Goal: Task Accomplishment & Management: Manage account settings

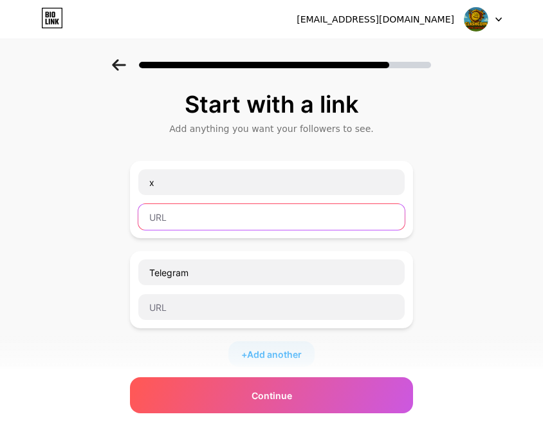
click at [174, 221] on input "text" at bounding box center [271, 217] width 266 height 26
paste input "[URL][DOMAIN_NAME]"
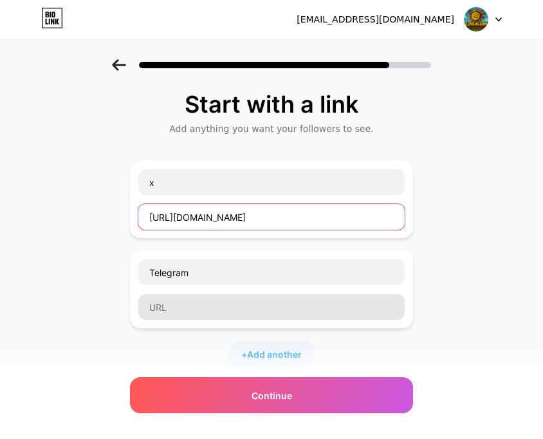
type input "[URL][DOMAIN_NAME]"
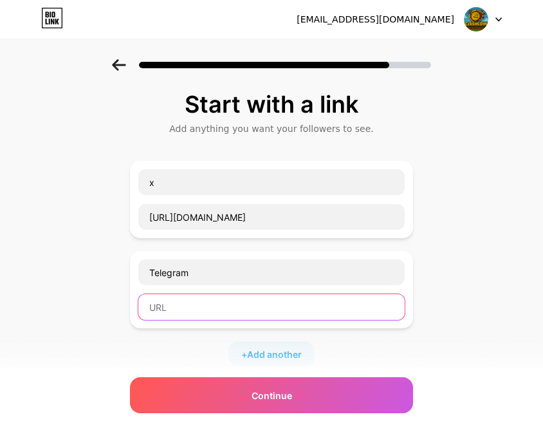
click at [199, 313] on input "text" at bounding box center [271, 307] width 266 height 26
paste input "[URL][DOMAIN_NAME]"
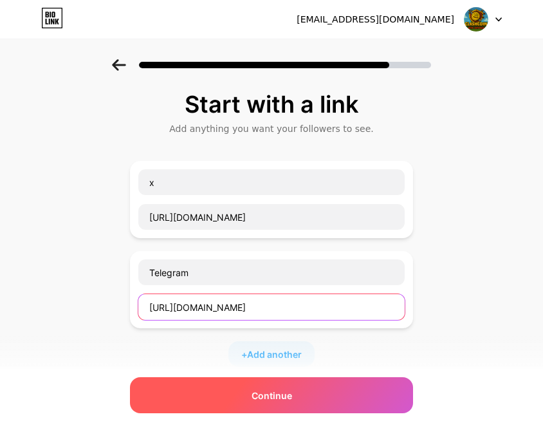
type input "[URL][DOMAIN_NAME]"
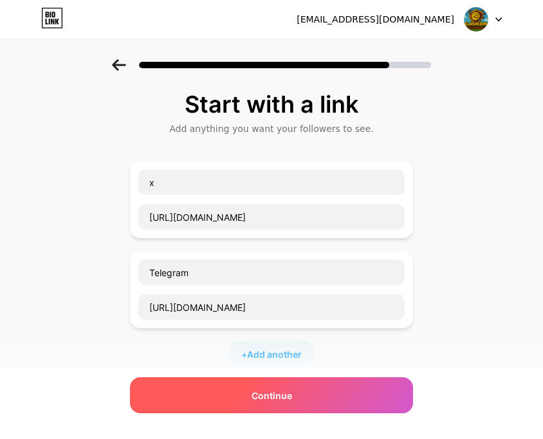
click at [302, 401] on div "Continue" at bounding box center [271, 395] width 283 height 36
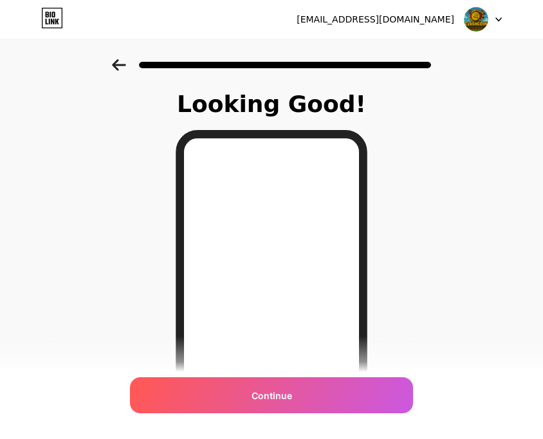
click at [116, 60] on icon at bounding box center [119, 65] width 14 height 12
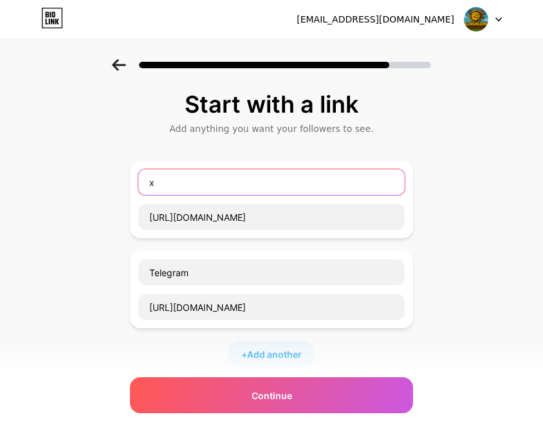
click at [176, 180] on input "x" at bounding box center [271, 182] width 266 height 26
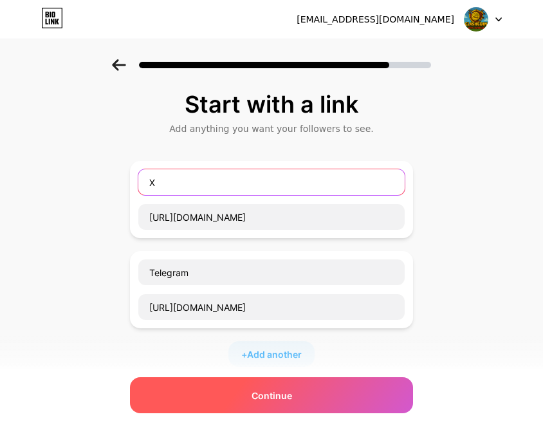
type input "X"
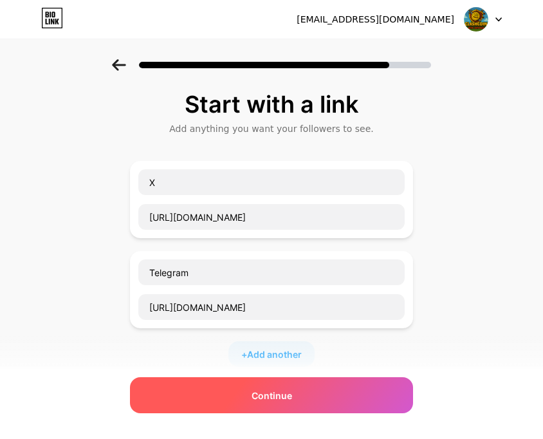
click at [304, 398] on div "Continue" at bounding box center [271, 395] width 283 height 36
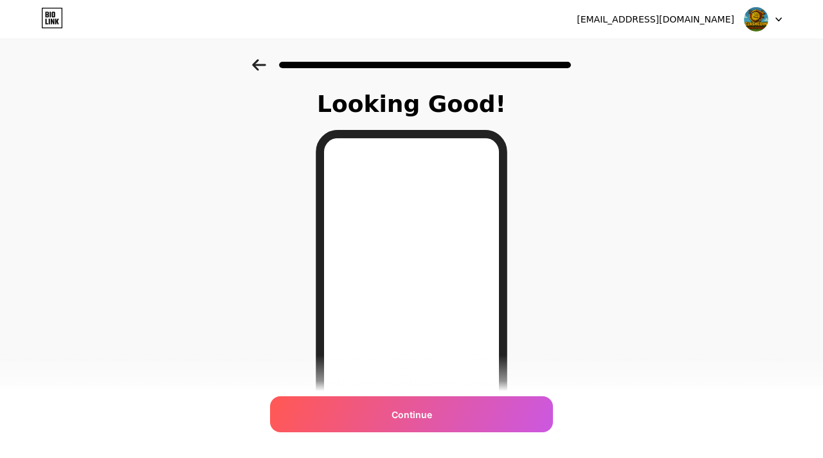
click at [259, 62] on icon at bounding box center [259, 65] width 14 height 12
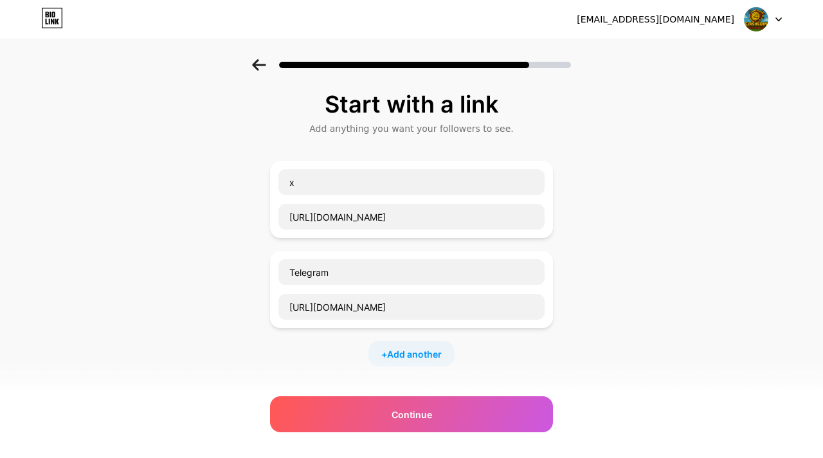
click at [255, 62] on icon at bounding box center [259, 65] width 14 height 12
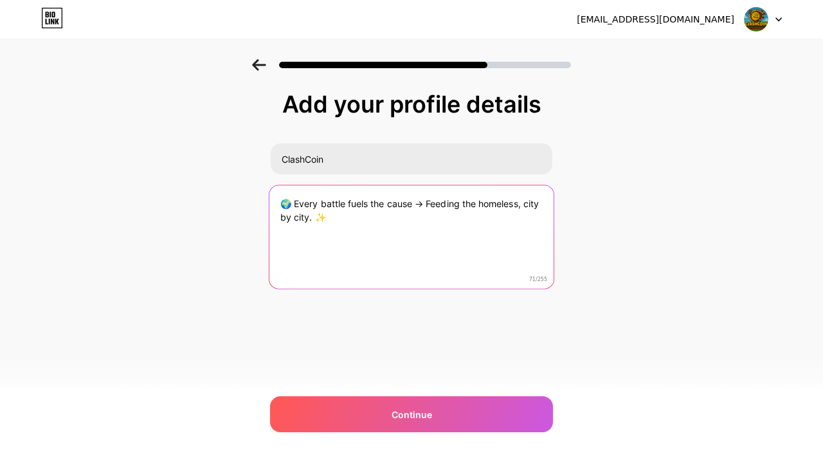
drag, startPoint x: 333, startPoint y: 219, endPoint x: 270, endPoint y: 195, distance: 67.6
click at [270, 195] on textarea "🌍 Every battle fuels the cause → Feeding the homeless, city by city. ✨" at bounding box center [411, 237] width 284 height 105
paste textarea "Welcome to the ClashCoin Arena – Endless Battles, Endless Memes, Endless Impact…"
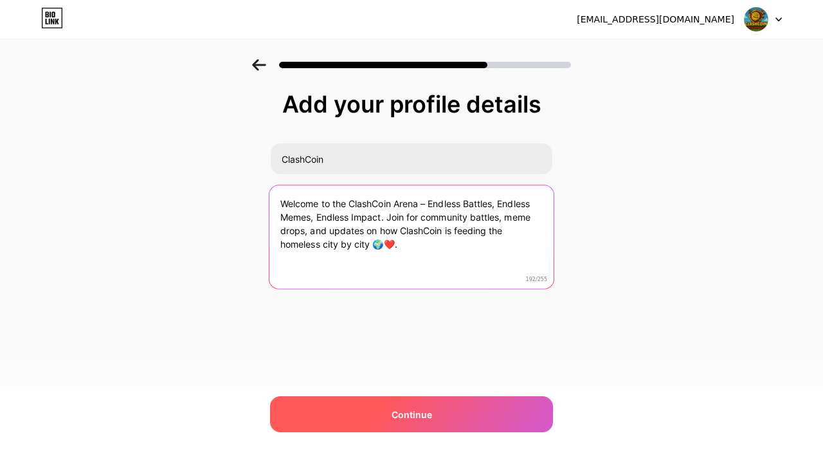
type textarea "Welcome to the ClashCoin Arena – Endless Battles, Endless Memes, Endless Impact…"
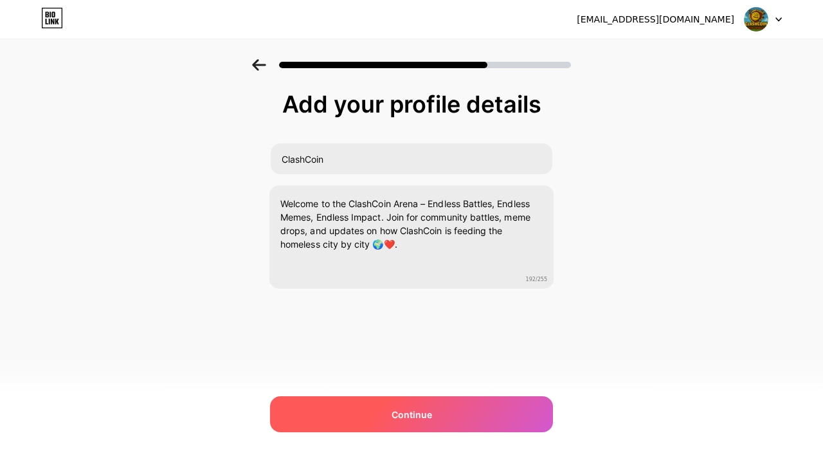
click at [425, 415] on span "Continue" at bounding box center [412, 415] width 41 height 14
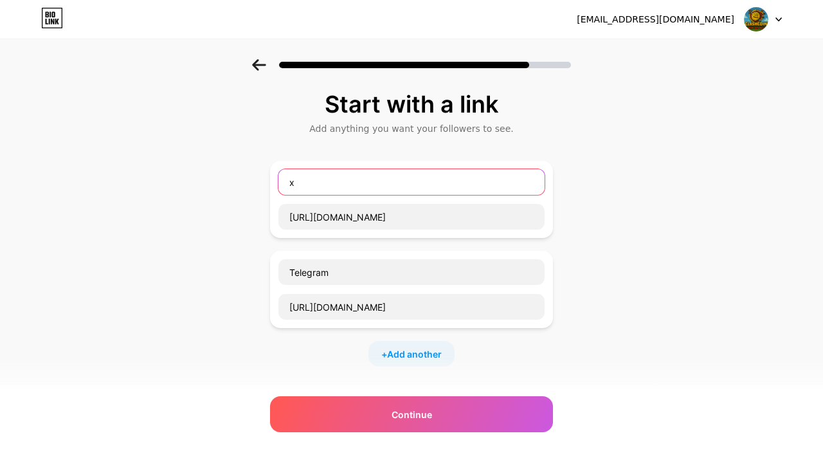
click at [309, 184] on input "x" at bounding box center [411, 182] width 266 height 26
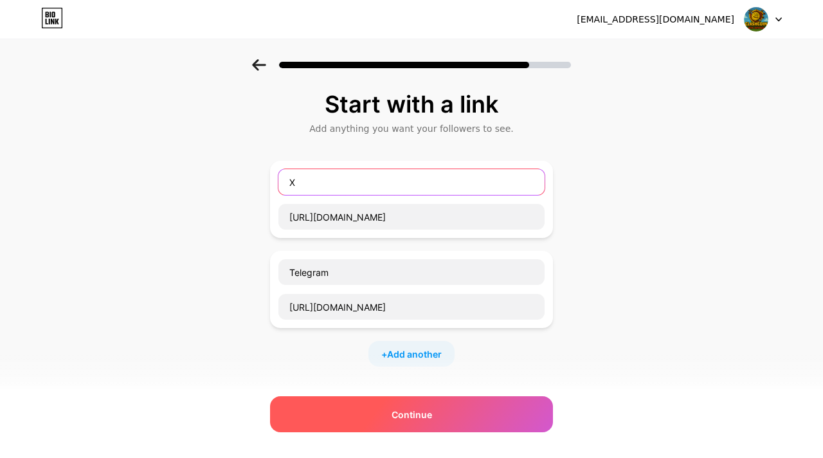
type input "X"
click at [437, 412] on div "Continue" at bounding box center [411, 414] width 283 height 36
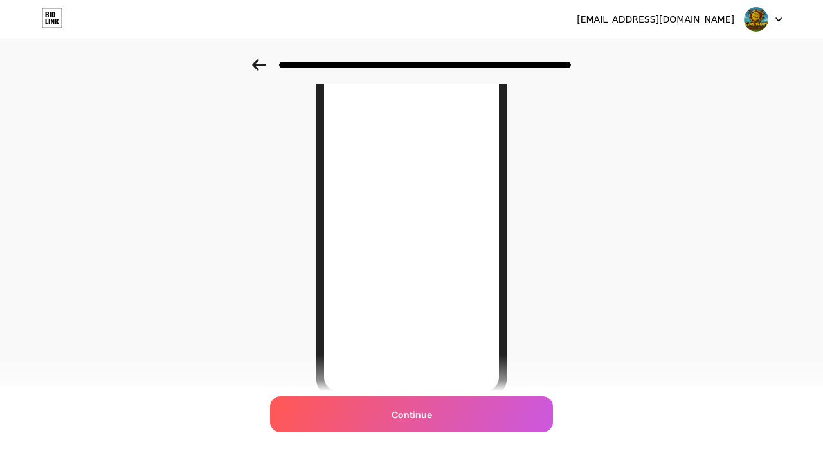
scroll to position [81, 0]
click at [257, 64] on icon at bounding box center [259, 65] width 14 height 12
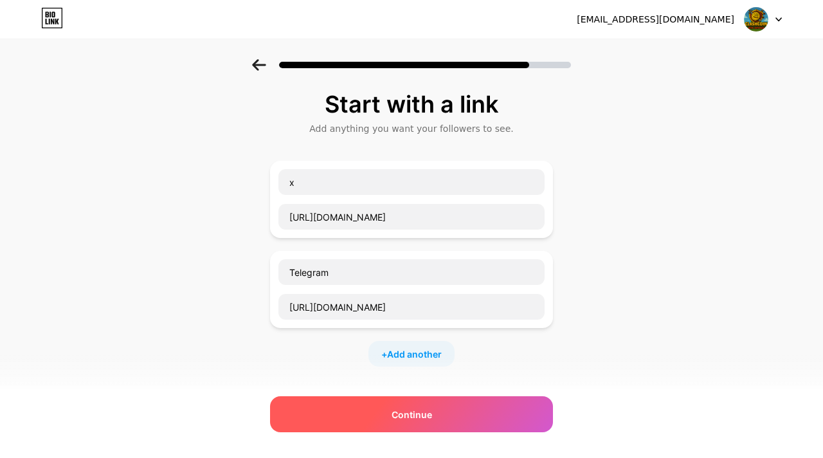
click at [426, 421] on span "Continue" at bounding box center [412, 415] width 41 height 14
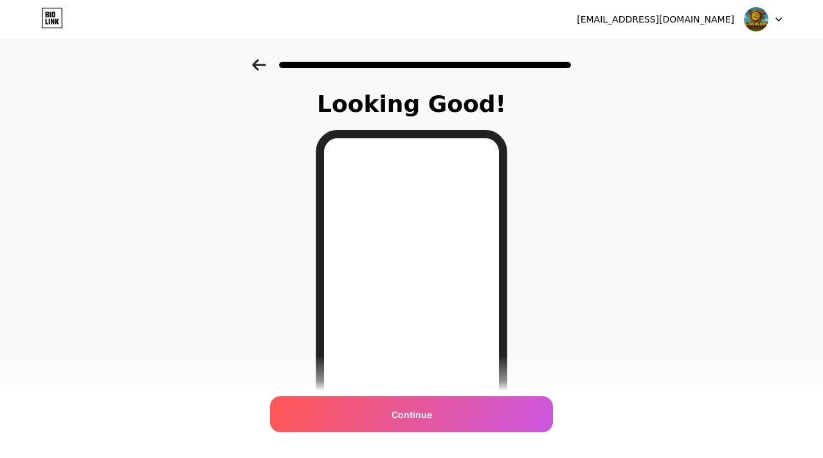
click at [253, 59] on icon at bounding box center [259, 65] width 14 height 12
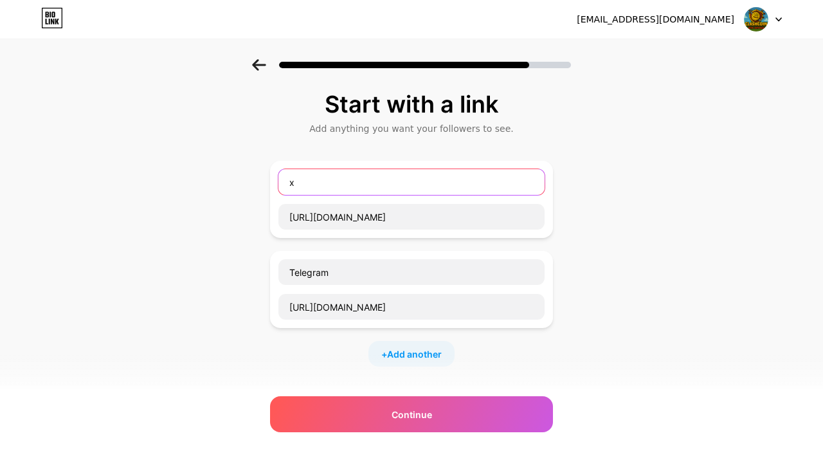
click at [304, 181] on input "x" at bounding box center [411, 182] width 266 height 26
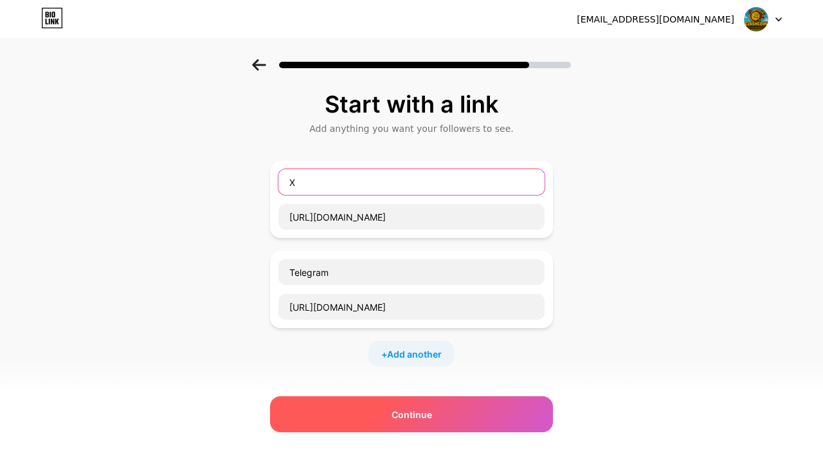
type input "X"
click at [405, 419] on span "Continue" at bounding box center [412, 415] width 41 height 14
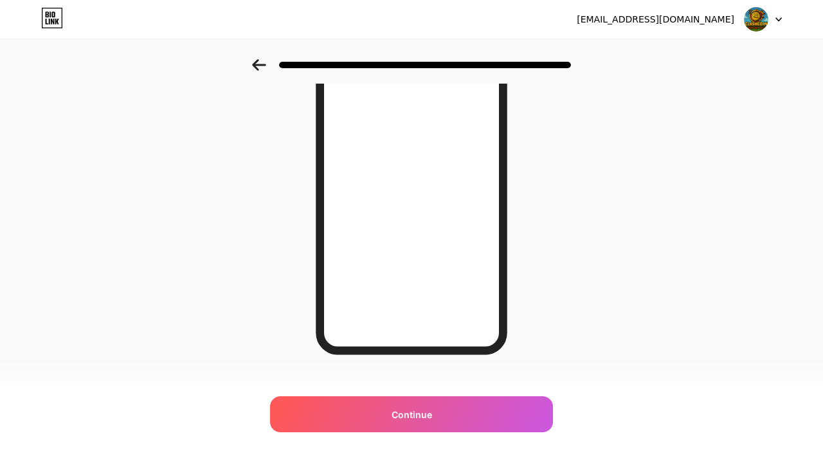
scroll to position [175, 0]
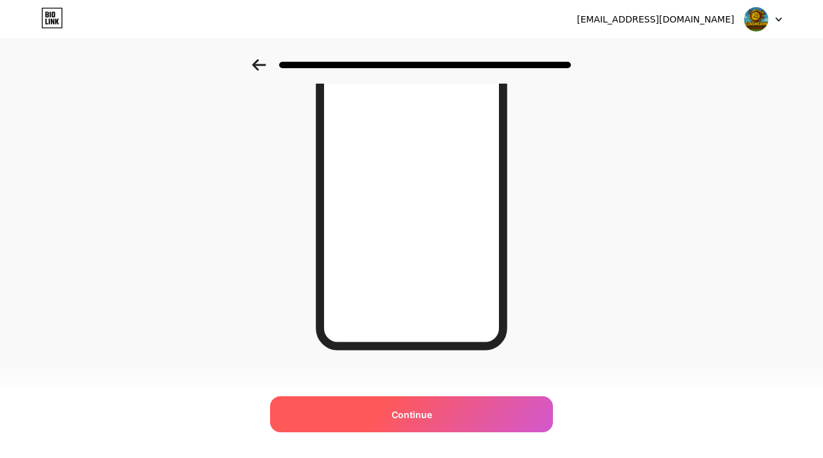
click at [439, 412] on div "Continue" at bounding box center [411, 414] width 283 height 36
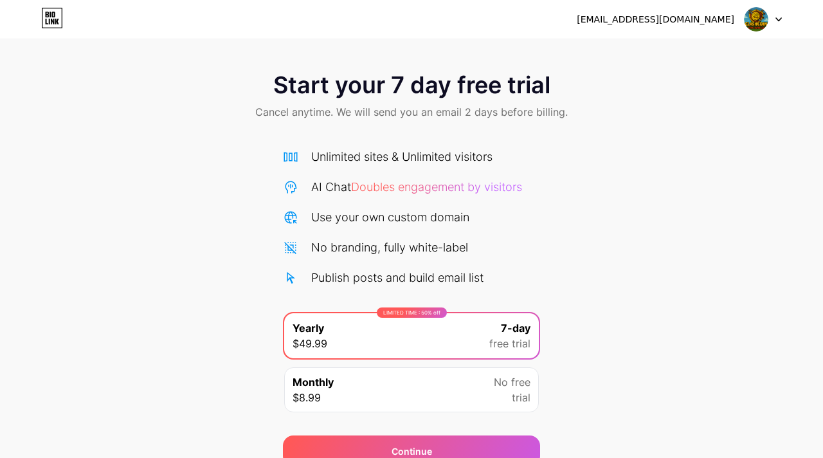
click at [779, 23] on div at bounding box center [763, 19] width 37 height 23
click at [671, 18] on div "[EMAIL_ADDRESS][DOMAIN_NAME]" at bounding box center [656, 20] width 158 height 14
click at [49, 15] on icon at bounding box center [52, 18] width 22 height 21
click at [59, 23] on icon at bounding box center [52, 18] width 22 height 21
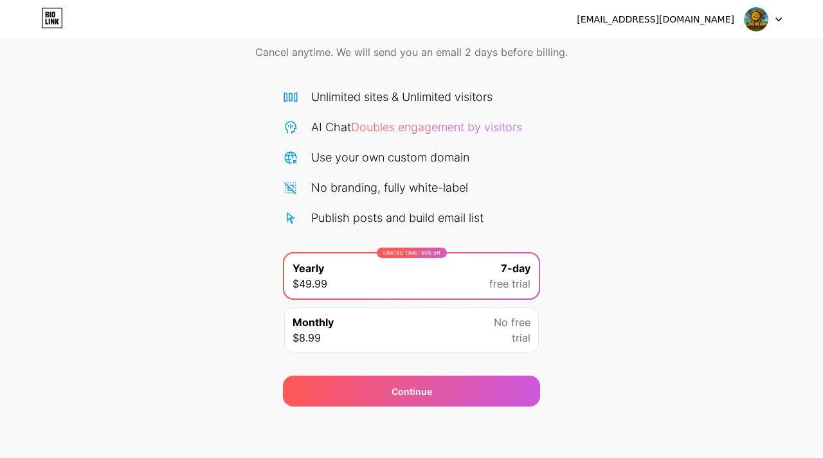
click at [779, 17] on icon at bounding box center [779, 19] width 6 height 5
click at [671, 48] on li "Logout" at bounding box center [701, 52] width 159 height 35
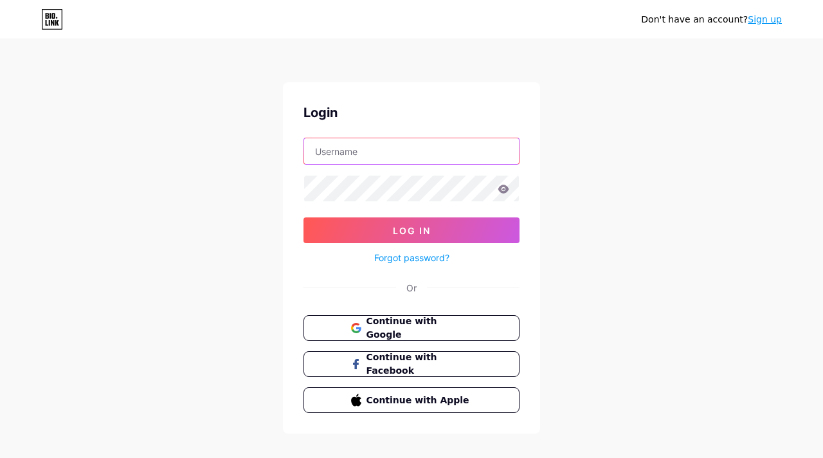
type input "[EMAIL_ADDRESS][DOMAIN_NAME]"
